Goal: Use online tool/utility

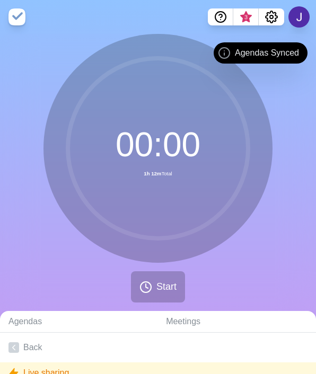
click at [154, 271] on button "Start" at bounding box center [158, 286] width 54 height 31
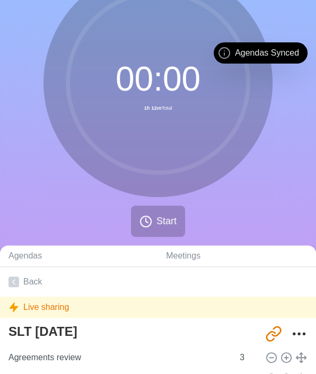
click at [152, 77] on circle at bounding box center [158, 83] width 180 height 180
click at [151, 96] on circle at bounding box center [158, 83] width 180 height 180
click at [235, 54] on div "Agendas Synced" at bounding box center [260, 52] width 94 height 21
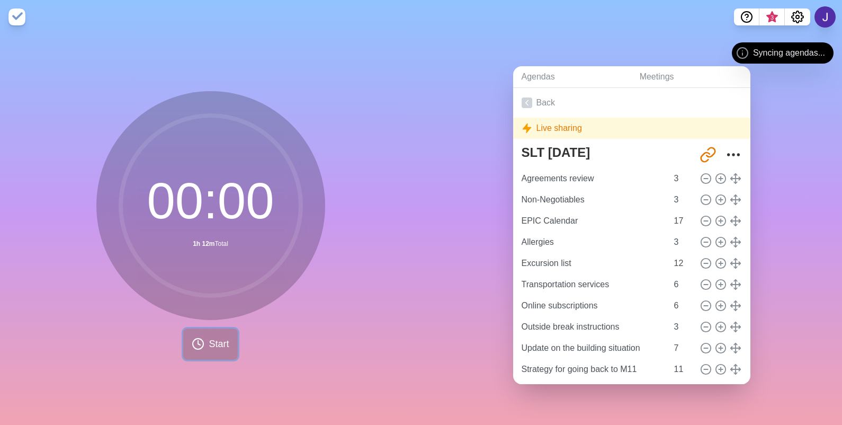
click at [192, 342] on icon at bounding box center [198, 343] width 13 height 13
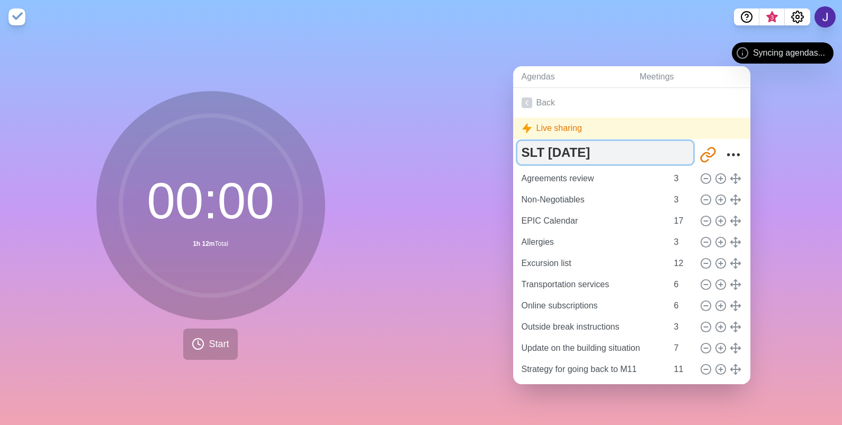
click at [549, 154] on textarea "SLT [DATE]" at bounding box center [605, 152] width 176 height 23
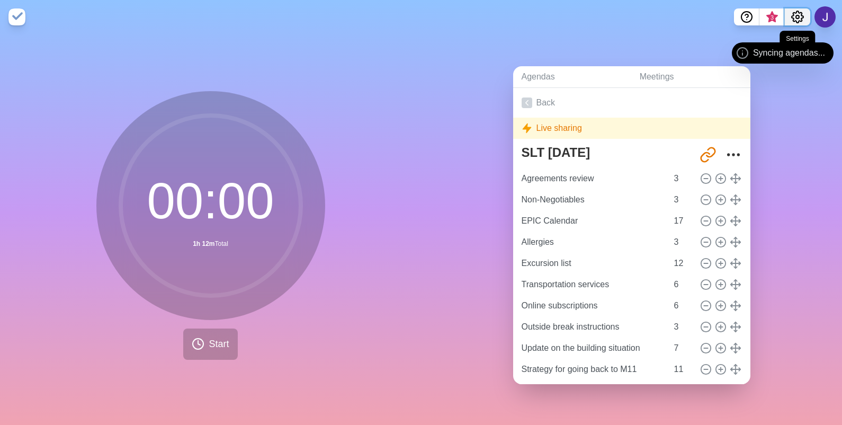
click at [800, 16] on icon "Settings" at bounding box center [797, 17] width 13 height 13
click at [19, 14] on img at bounding box center [16, 16] width 17 height 17
click at [208, 330] on button "Start" at bounding box center [210, 343] width 54 height 31
click at [191, 234] on circle at bounding box center [211, 205] width 180 height 180
